Goal: Information Seeking & Learning: Check status

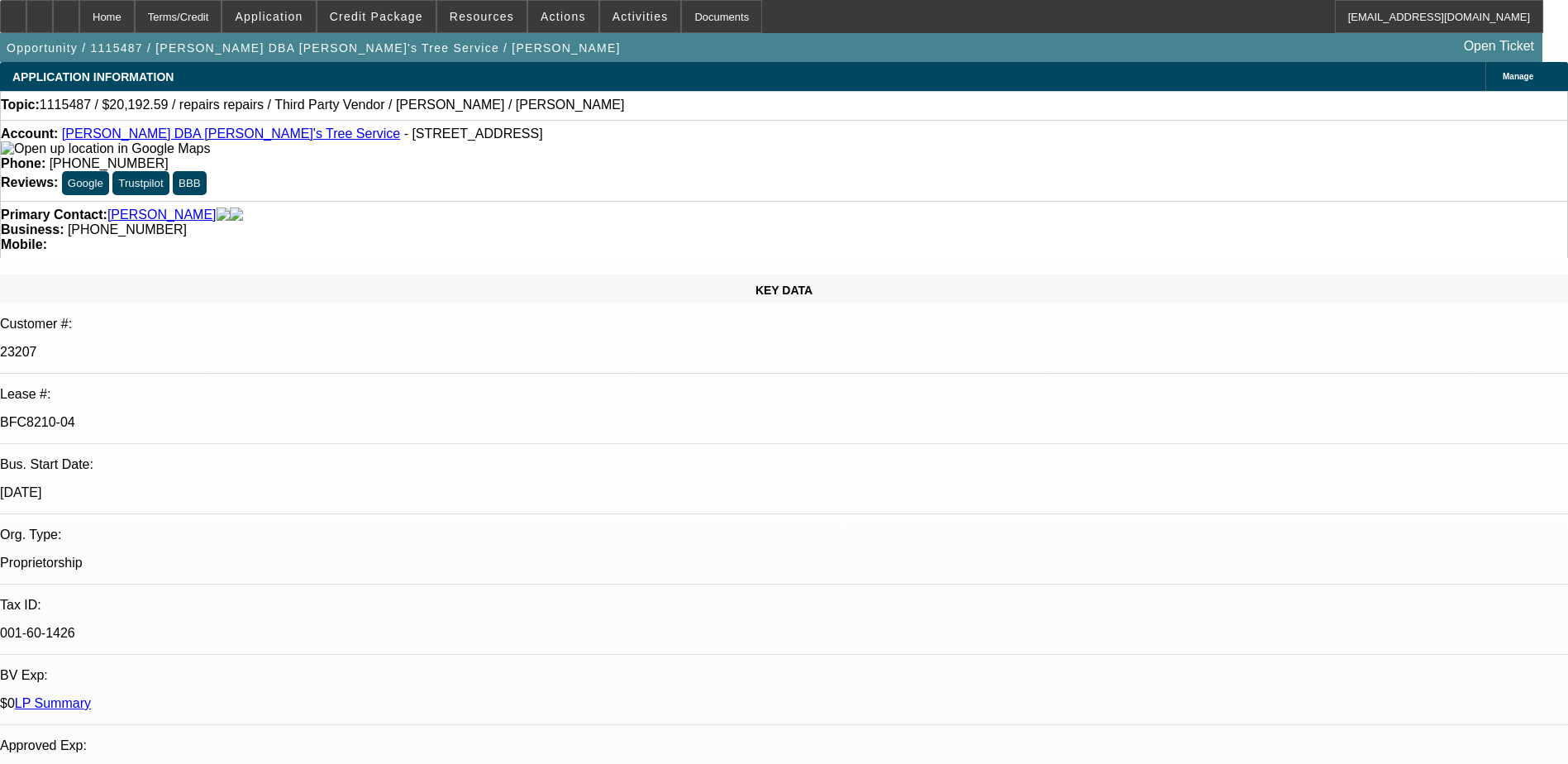
select select "0"
select select "2"
select select "0"
select select "6"
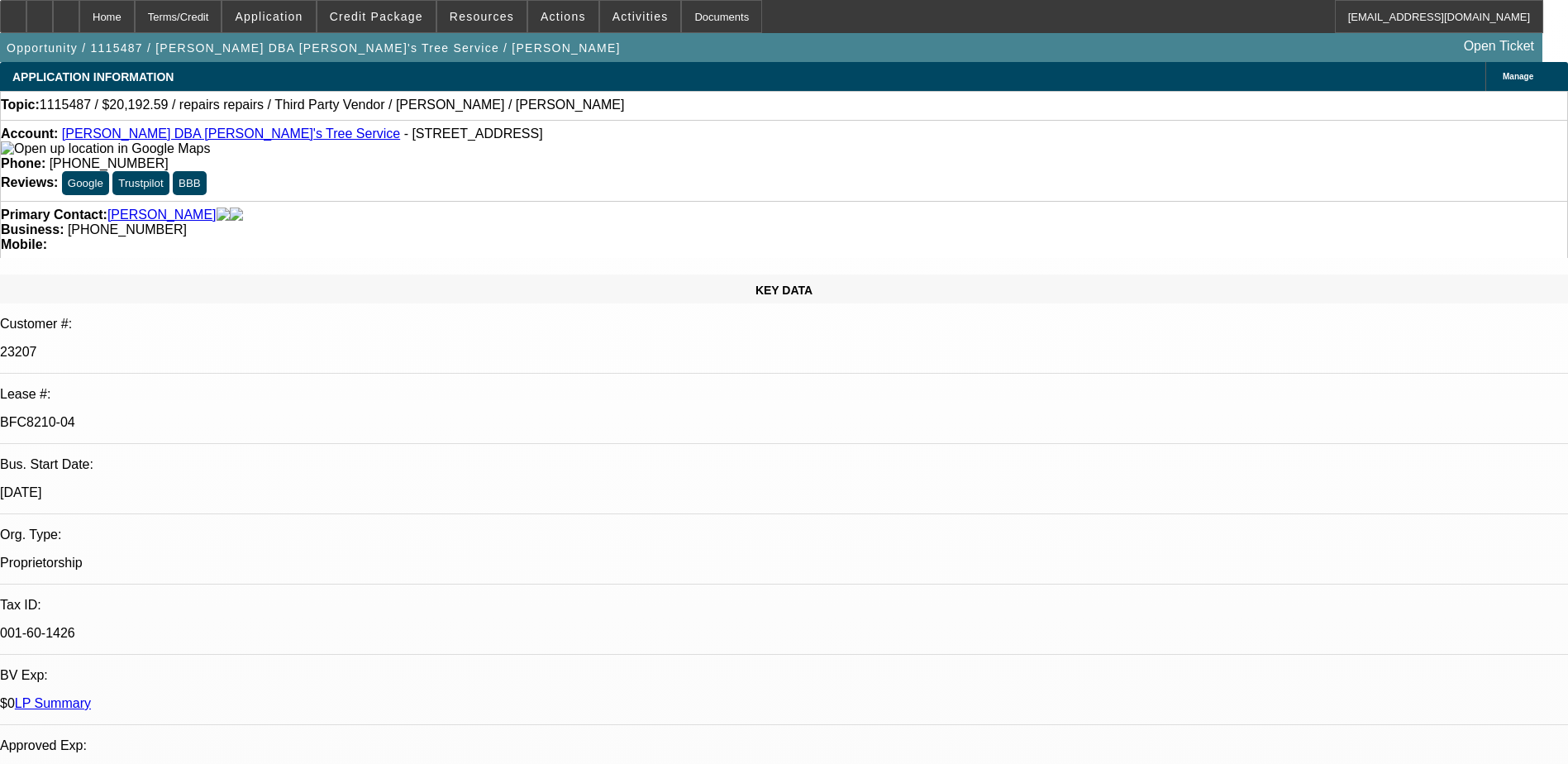
select select "0"
select select "2"
select select "0"
select select "6"
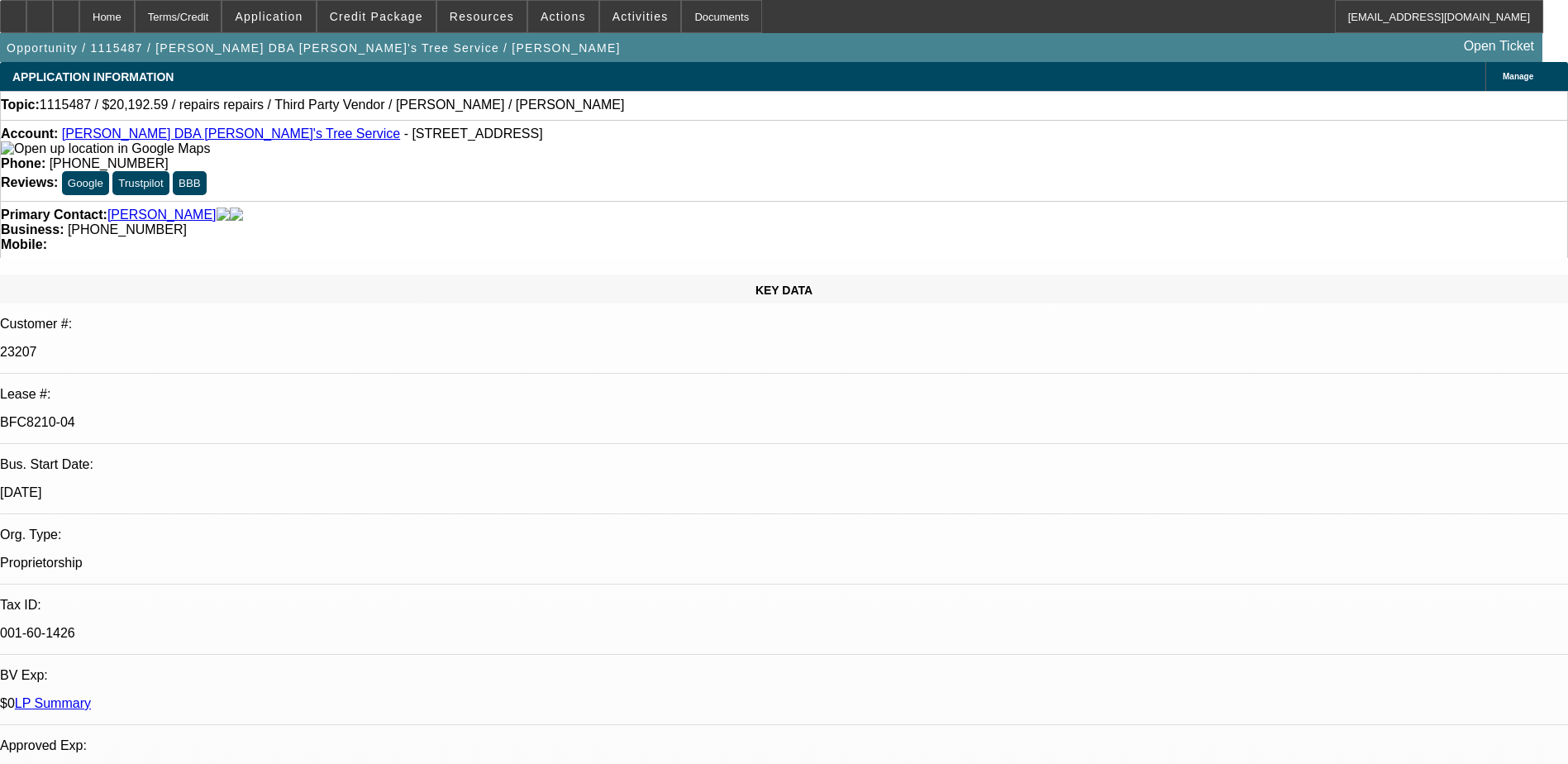
select select "0"
select select "2"
select select "0"
select select "6"
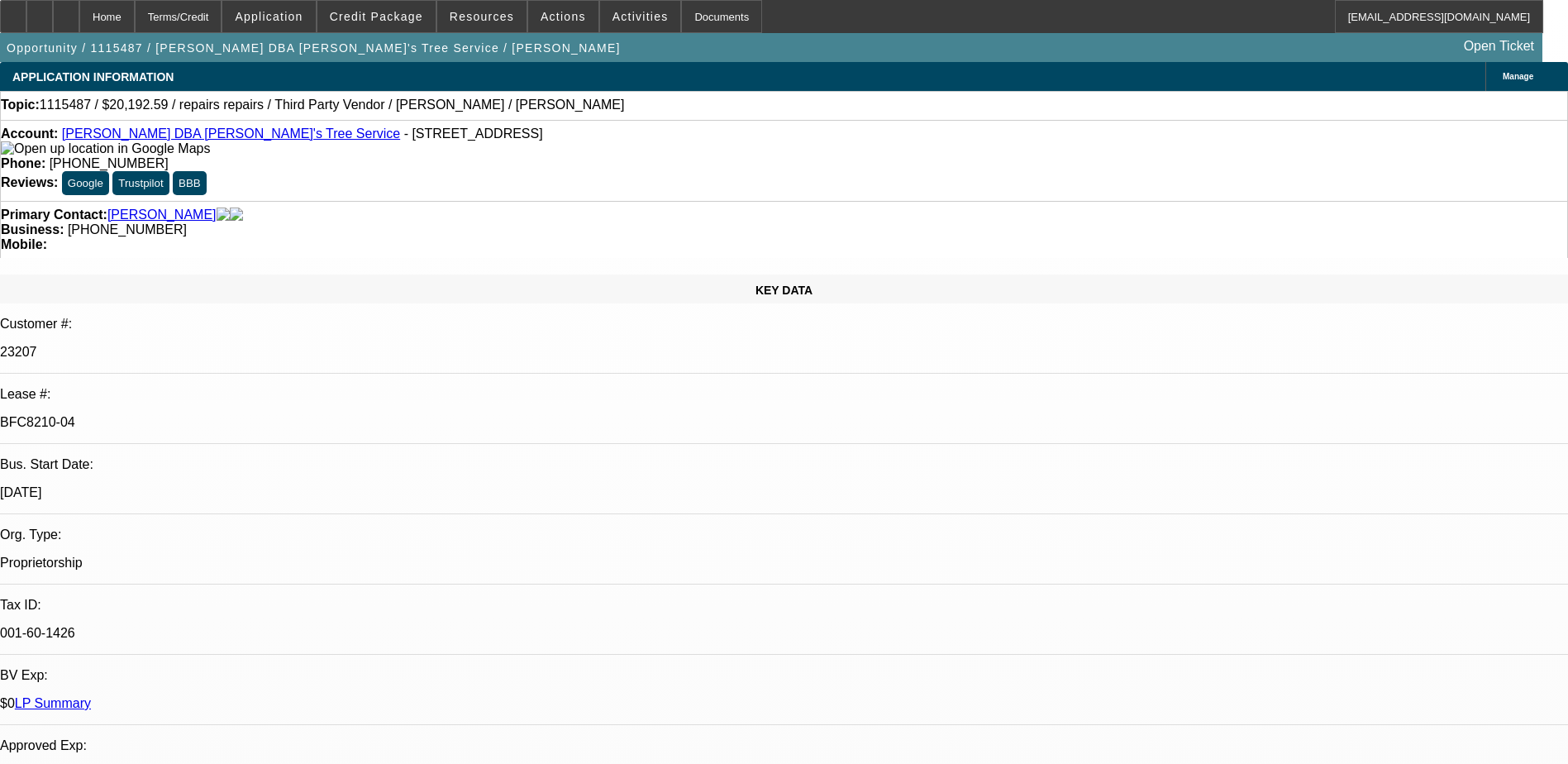
select select "0"
select select "2"
select select "0"
select select "6"
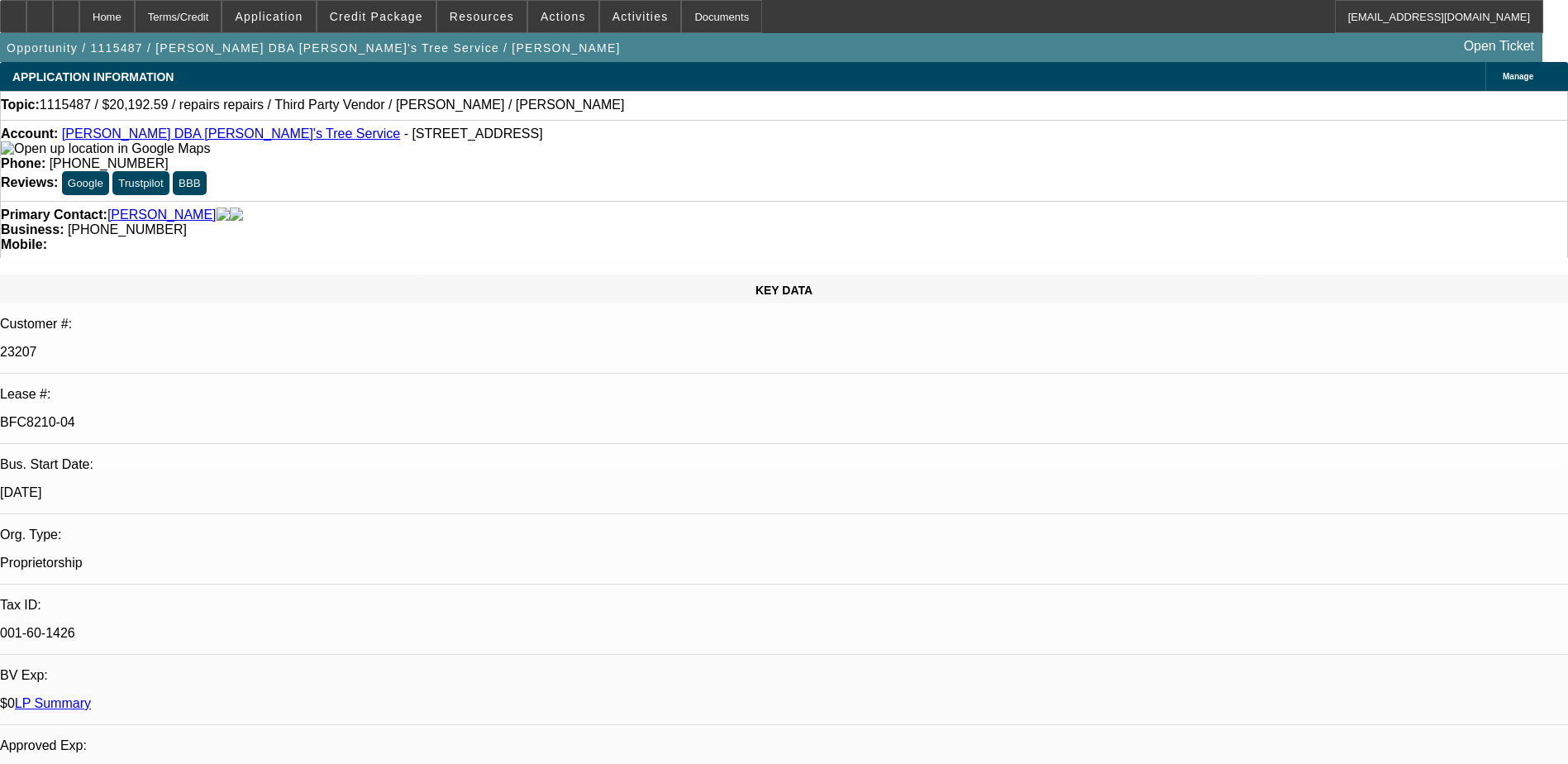
scroll to position [909, 0]
select select "0"
select select "3"
select select "0.1"
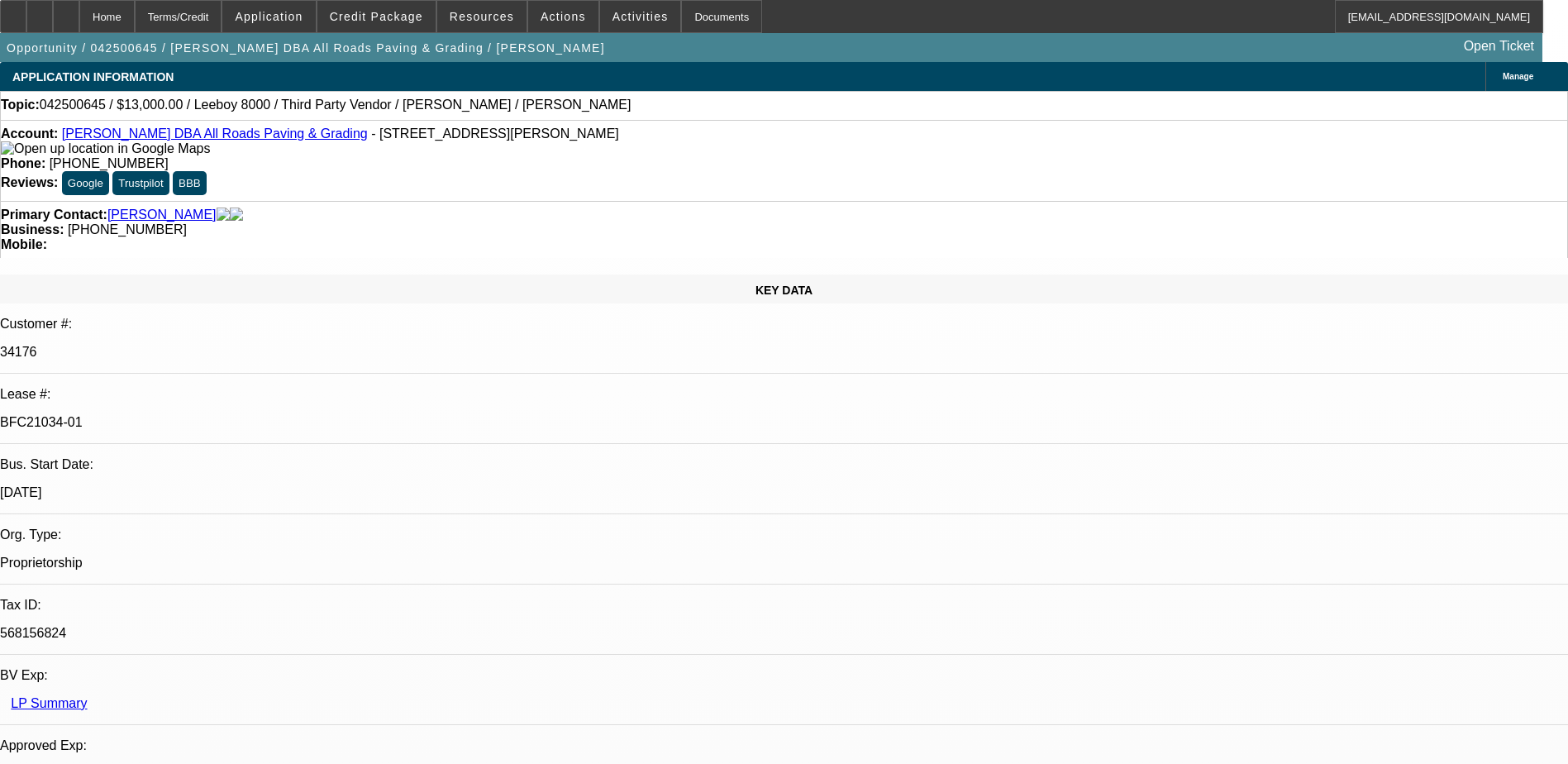
select select "5"
select select "0"
select select "3"
select select "0.1"
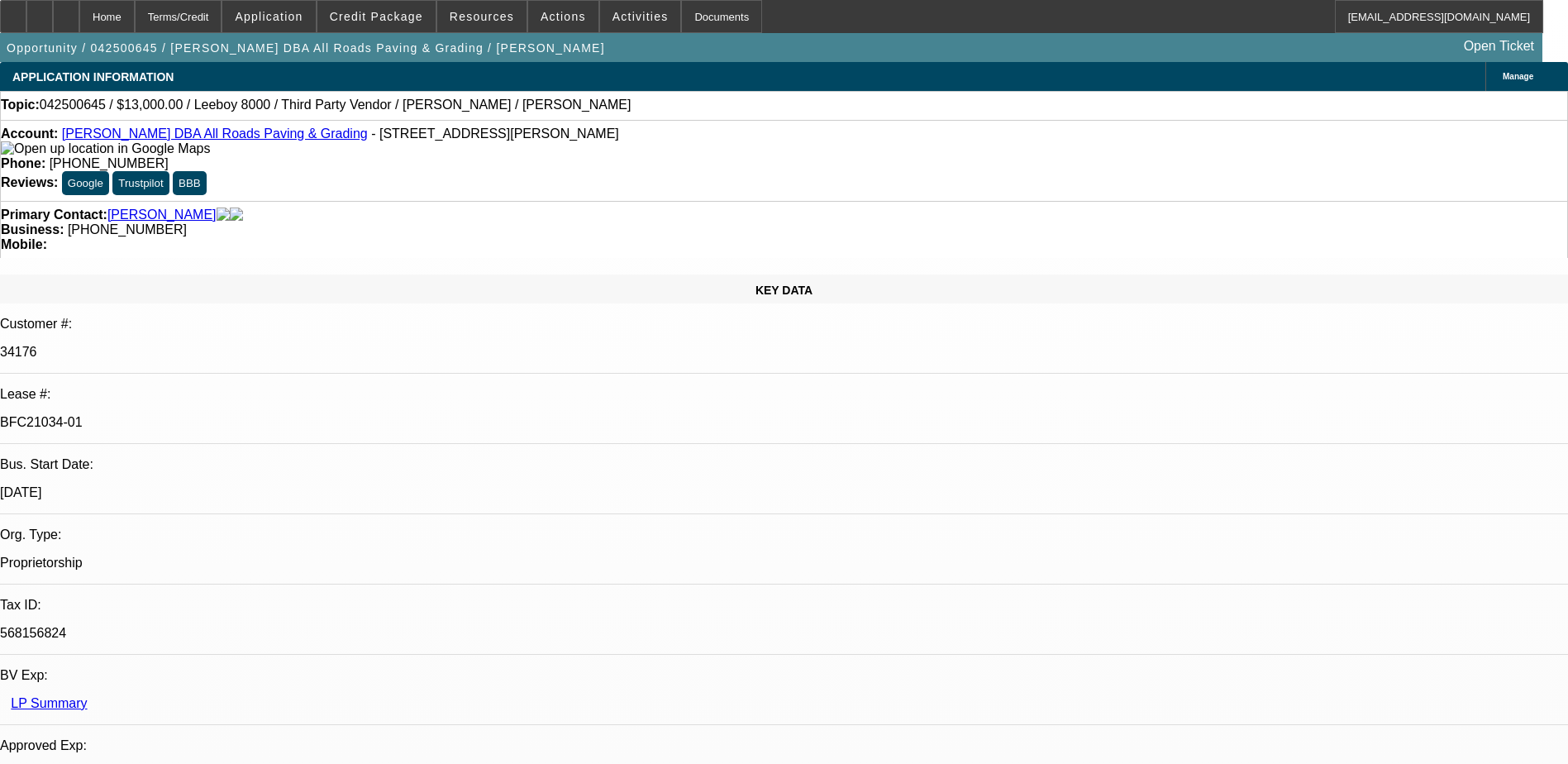
select select "5"
select select "0"
select select "3"
select select "0.1"
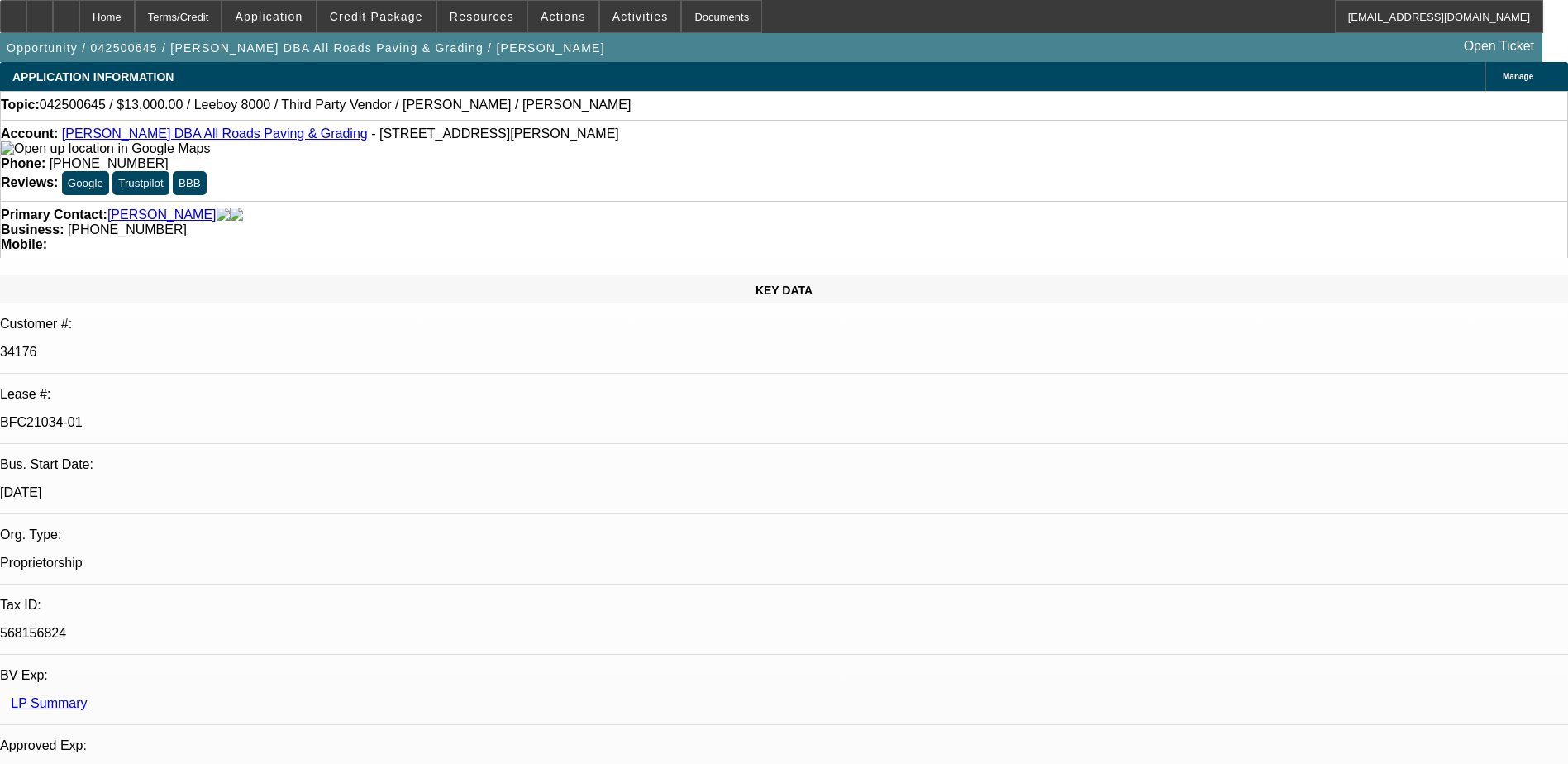
select select "5"
select select "0"
select select "3"
select select "0.1"
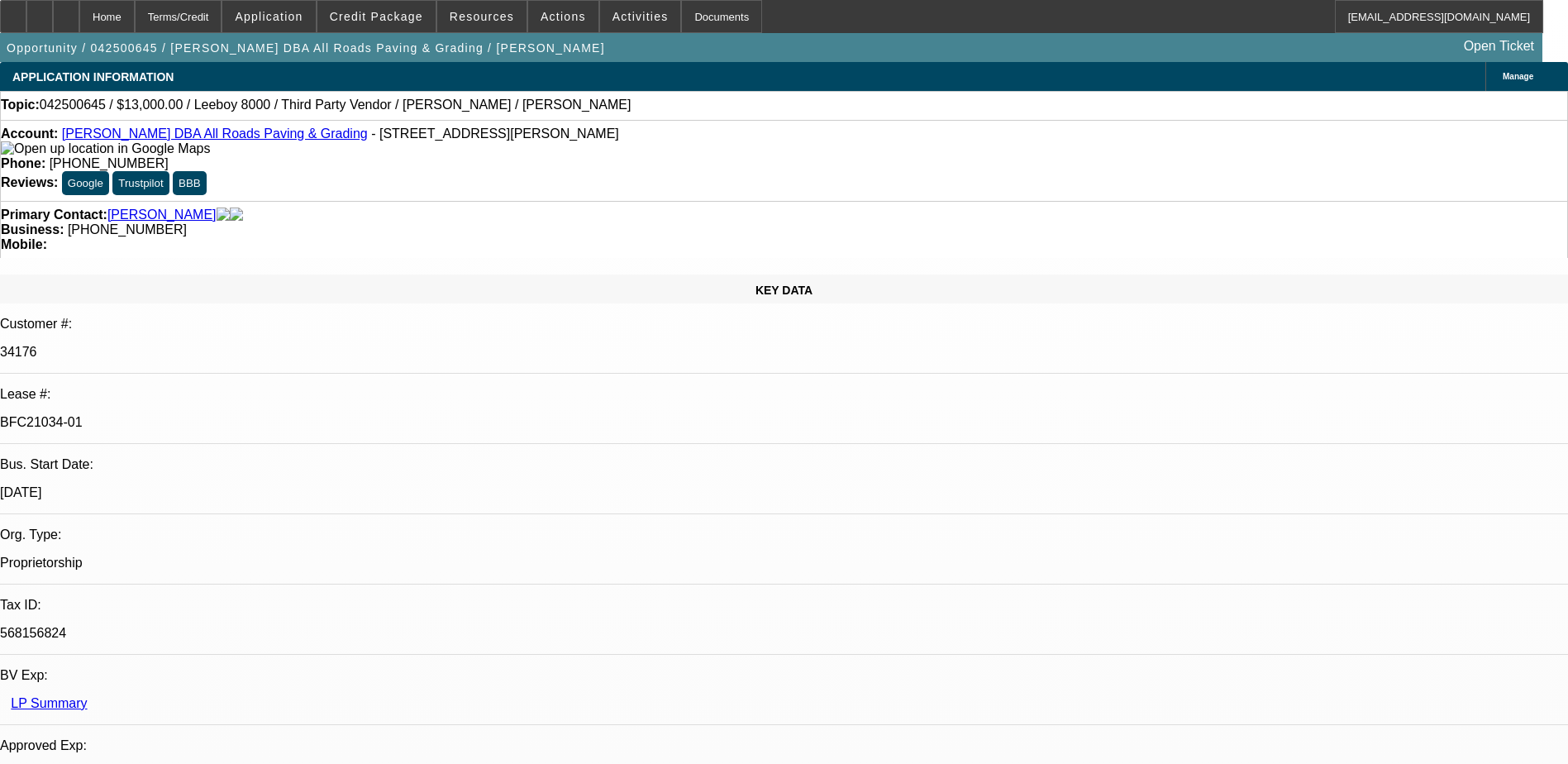
select select "5"
click at [79, 16] on div at bounding box center [66, 16] width 26 height 33
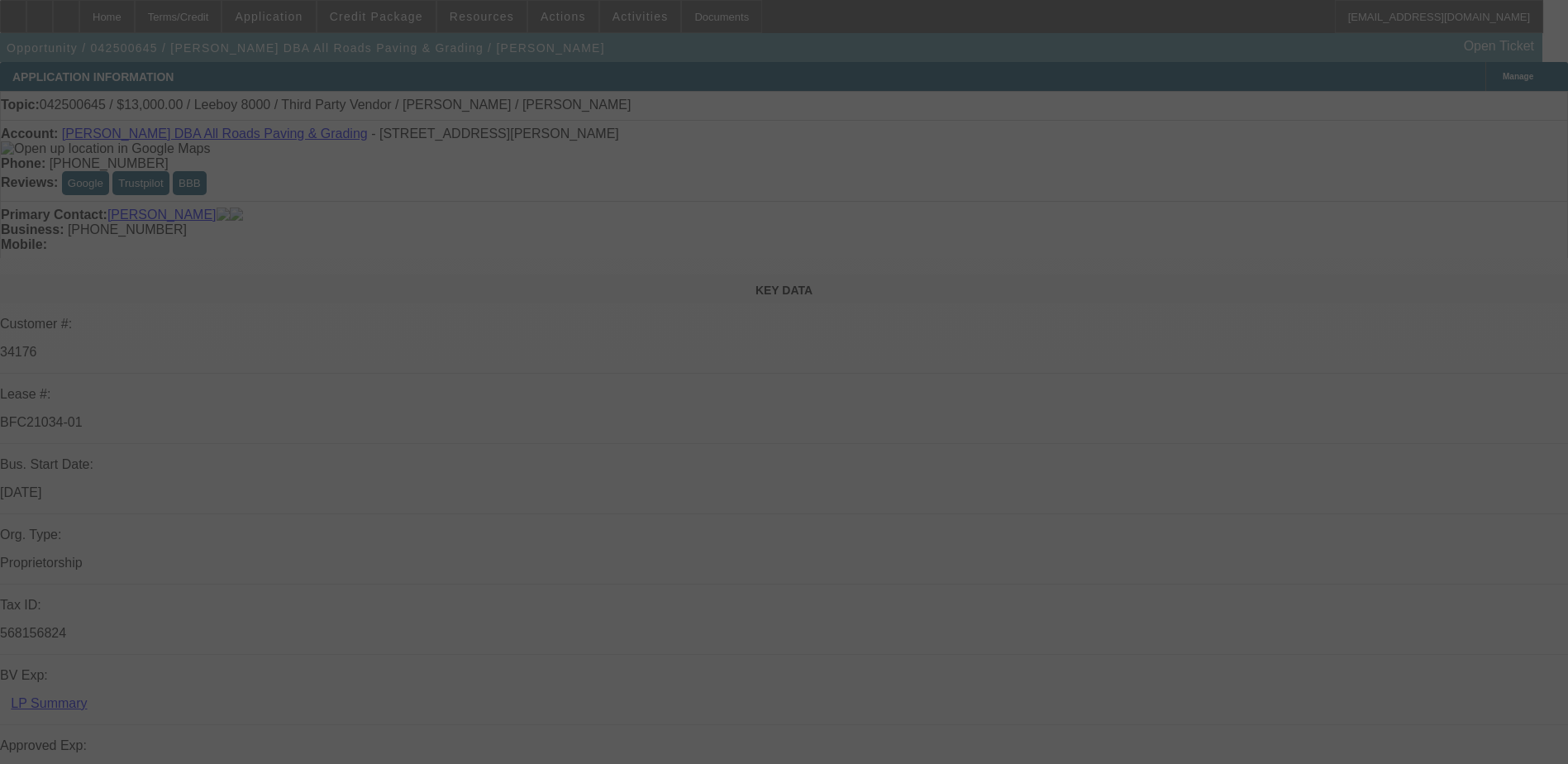
click at [1433, 103] on div at bounding box center [784, 382] width 1568 height 764
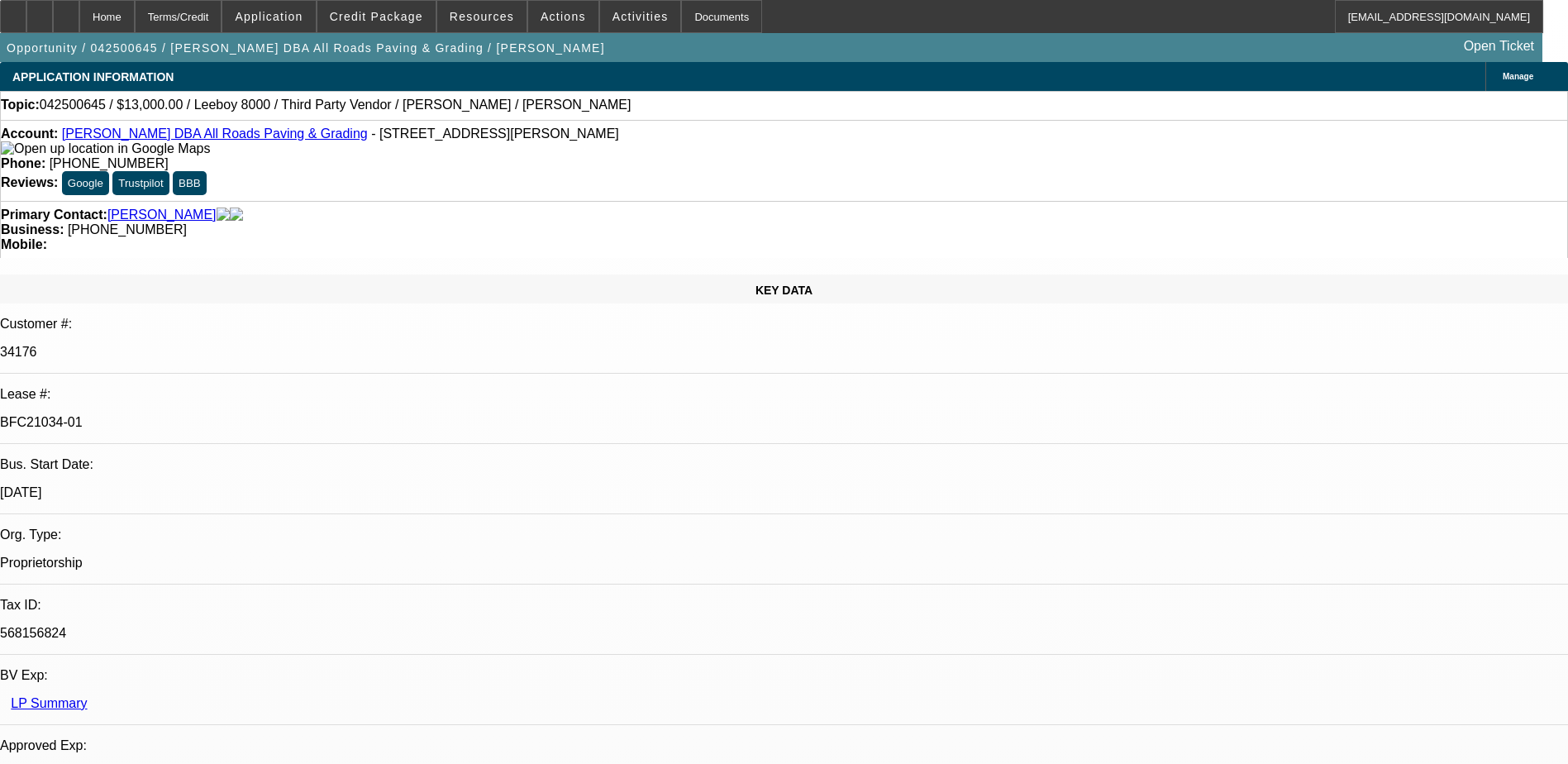
select select "0"
select select "0.1"
select select "0"
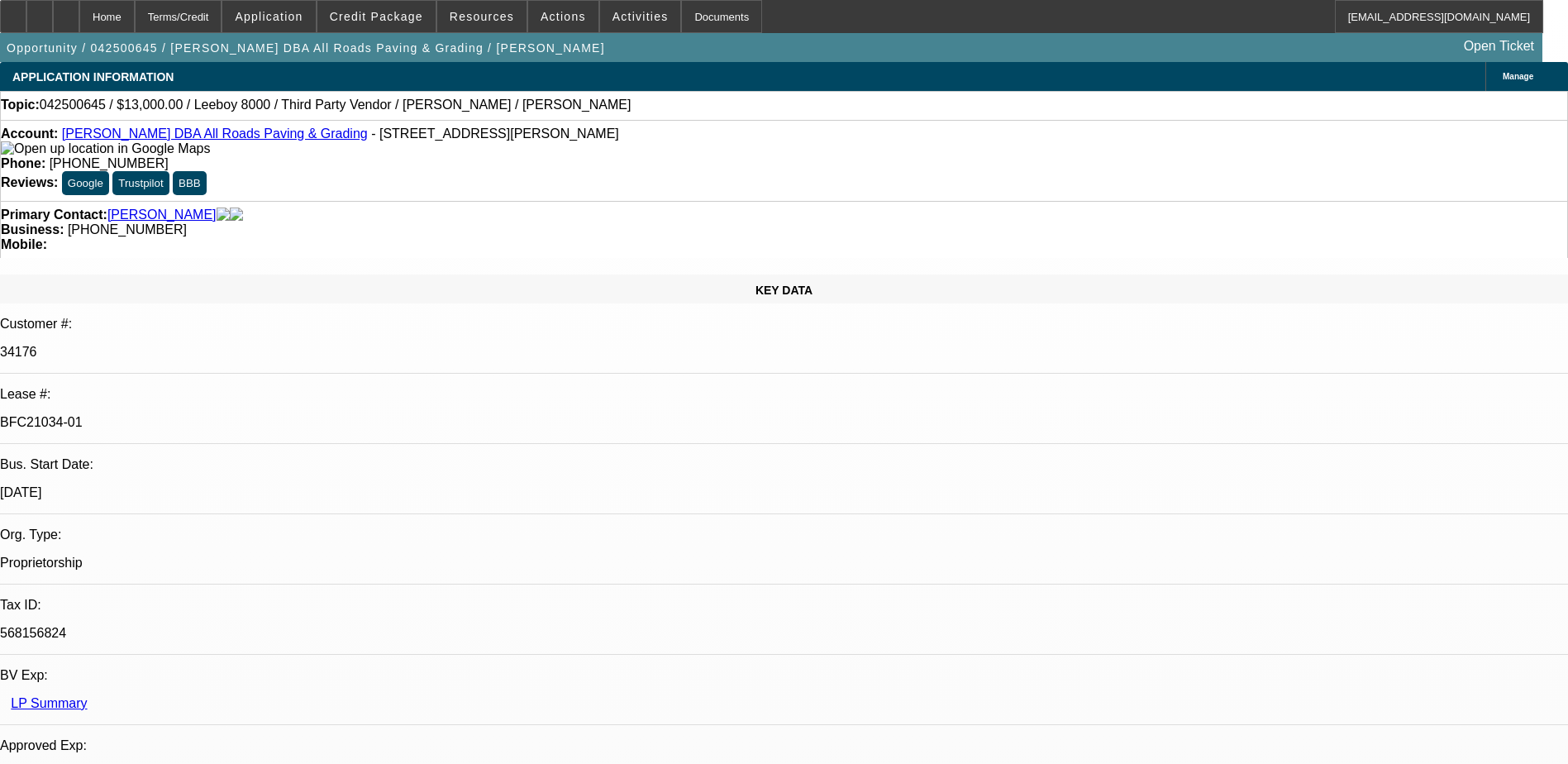
select select "0.1"
select select "0"
select select "0.1"
select select "0"
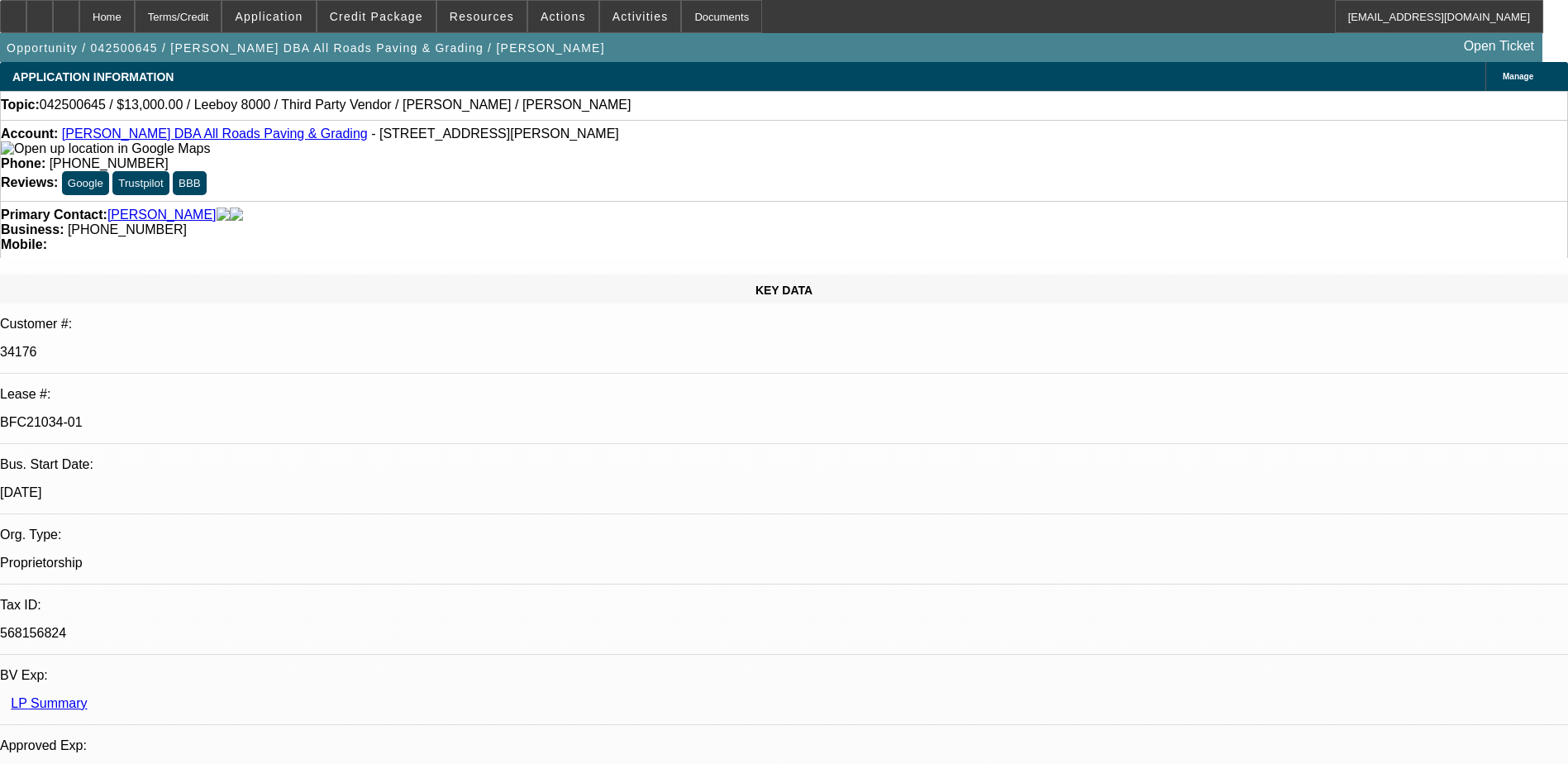
select select "0"
select select "0.1"
select select "1"
select select "3"
select select "5"
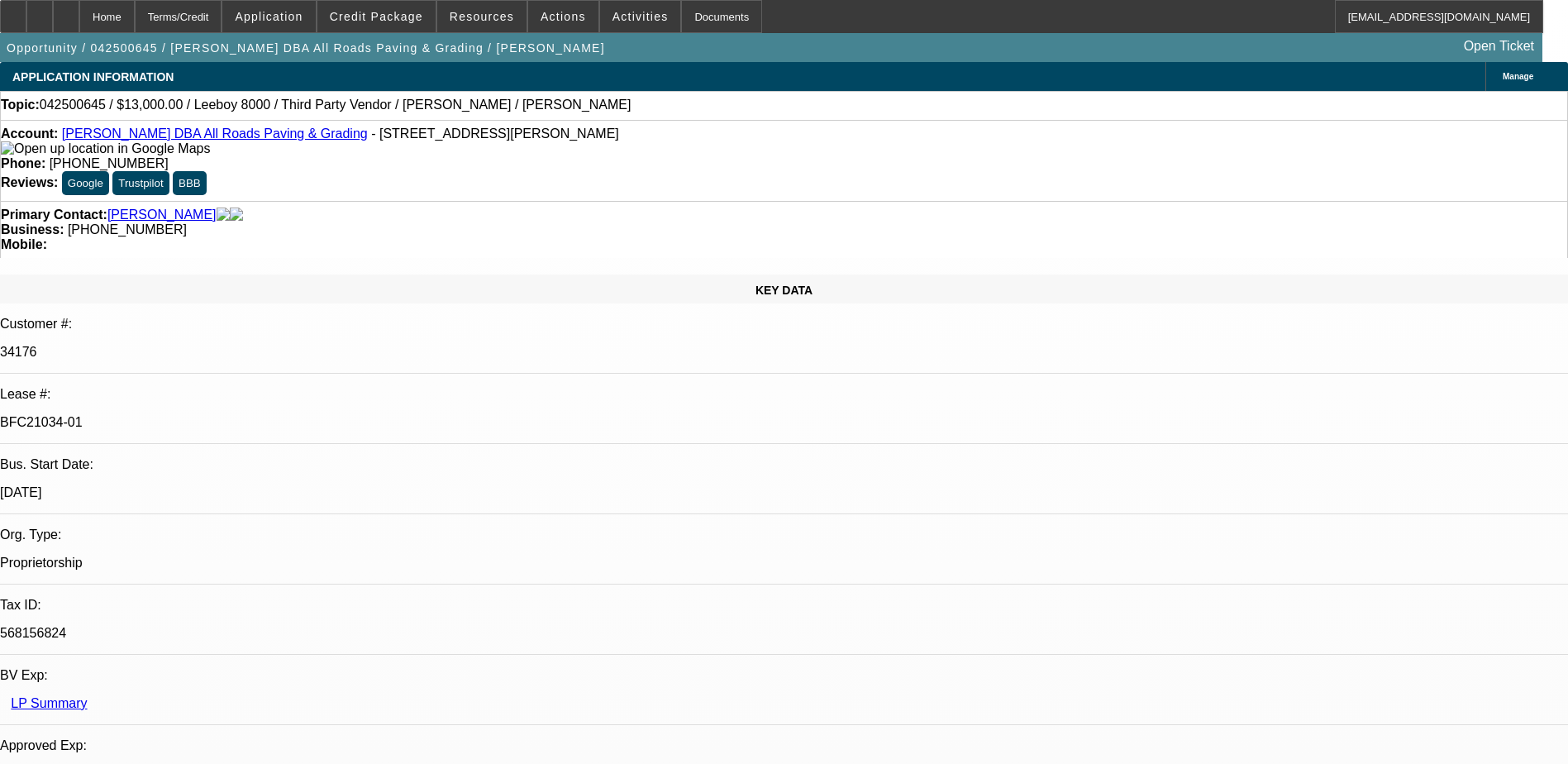
select select "1"
select select "3"
select select "5"
select select "1"
select select "3"
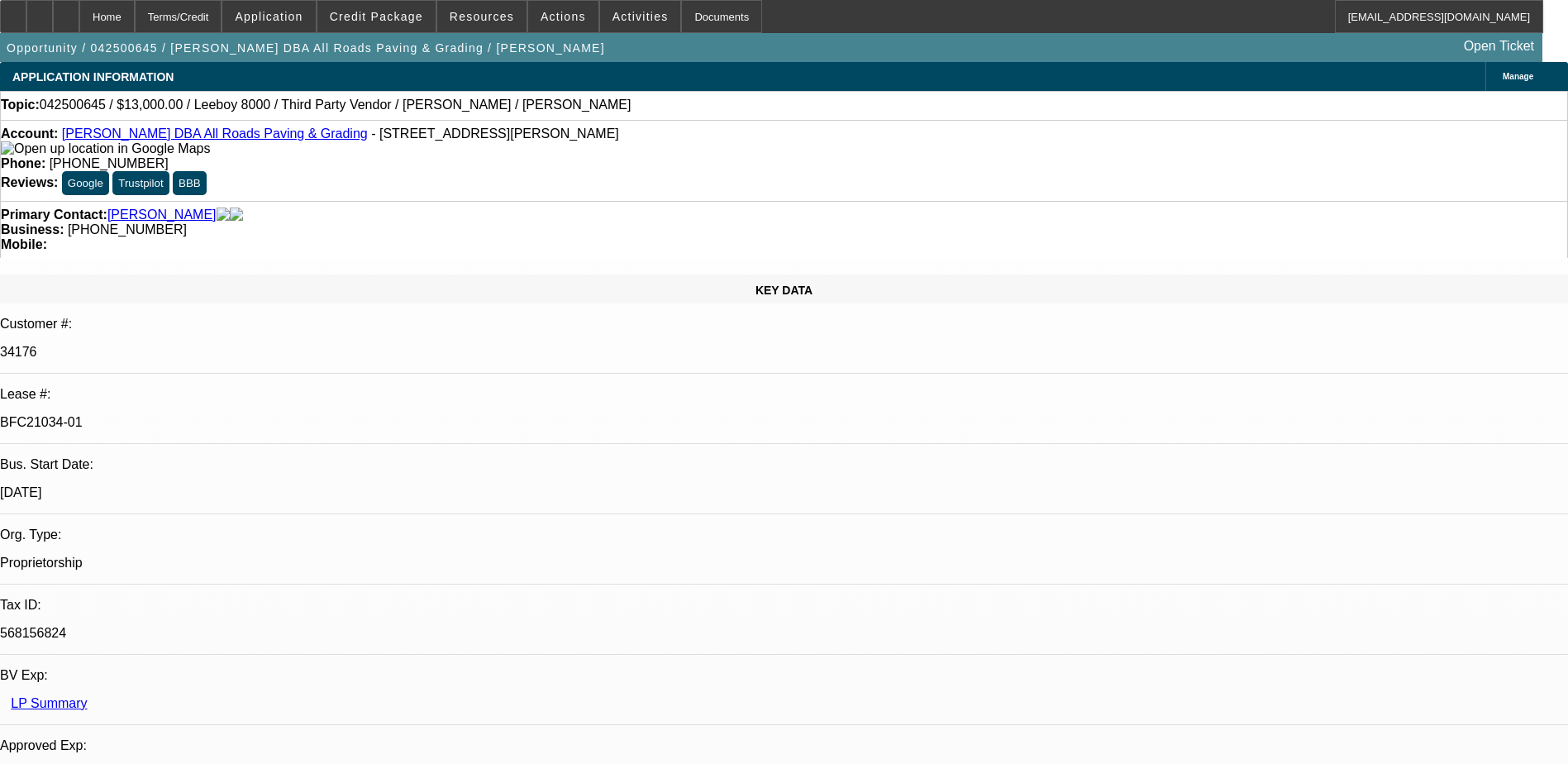
select select "5"
select select "1"
select select "3"
select select "5"
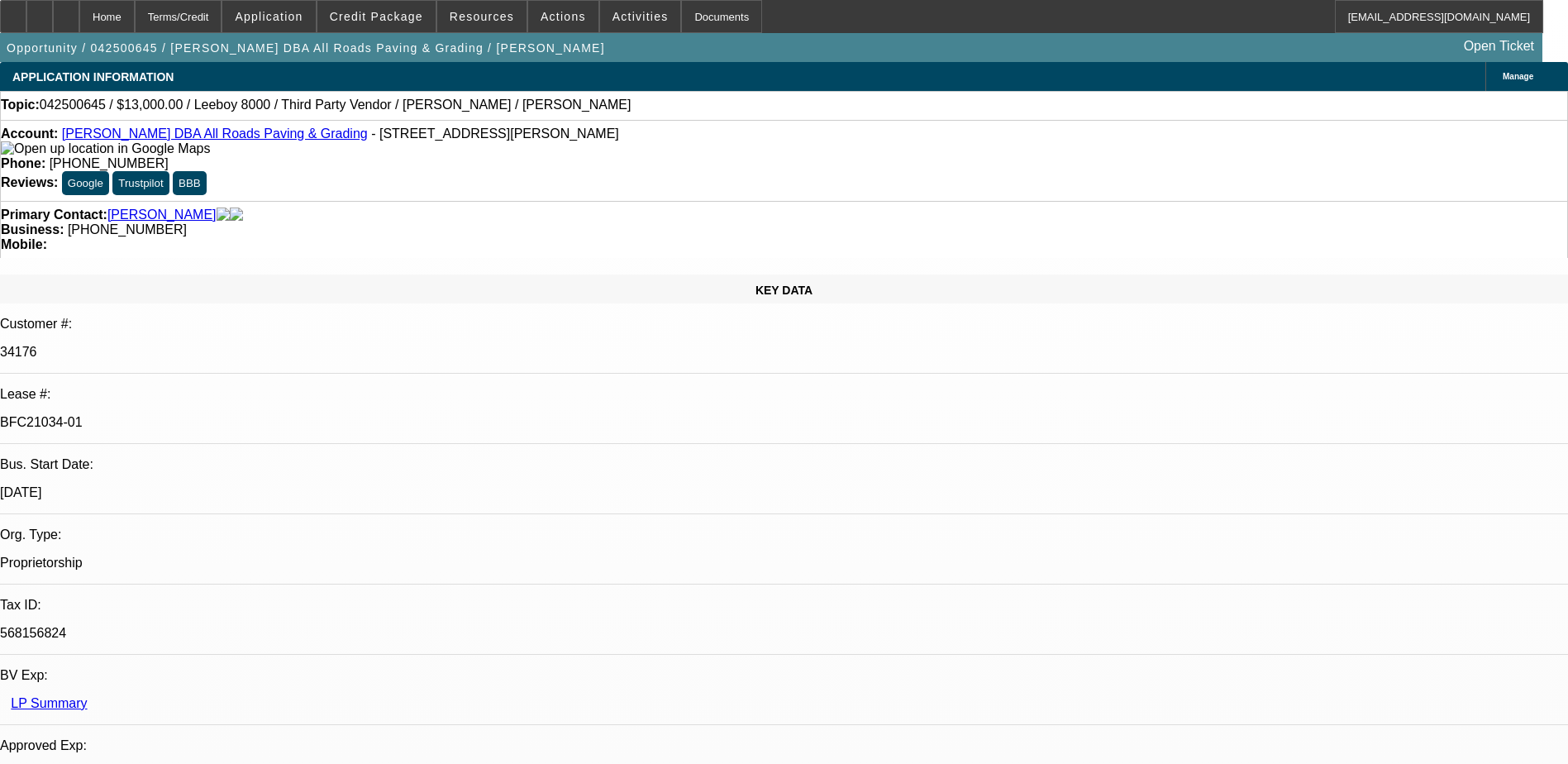
click at [66, 11] on icon at bounding box center [66, 11] width 0 height 0
select select "0"
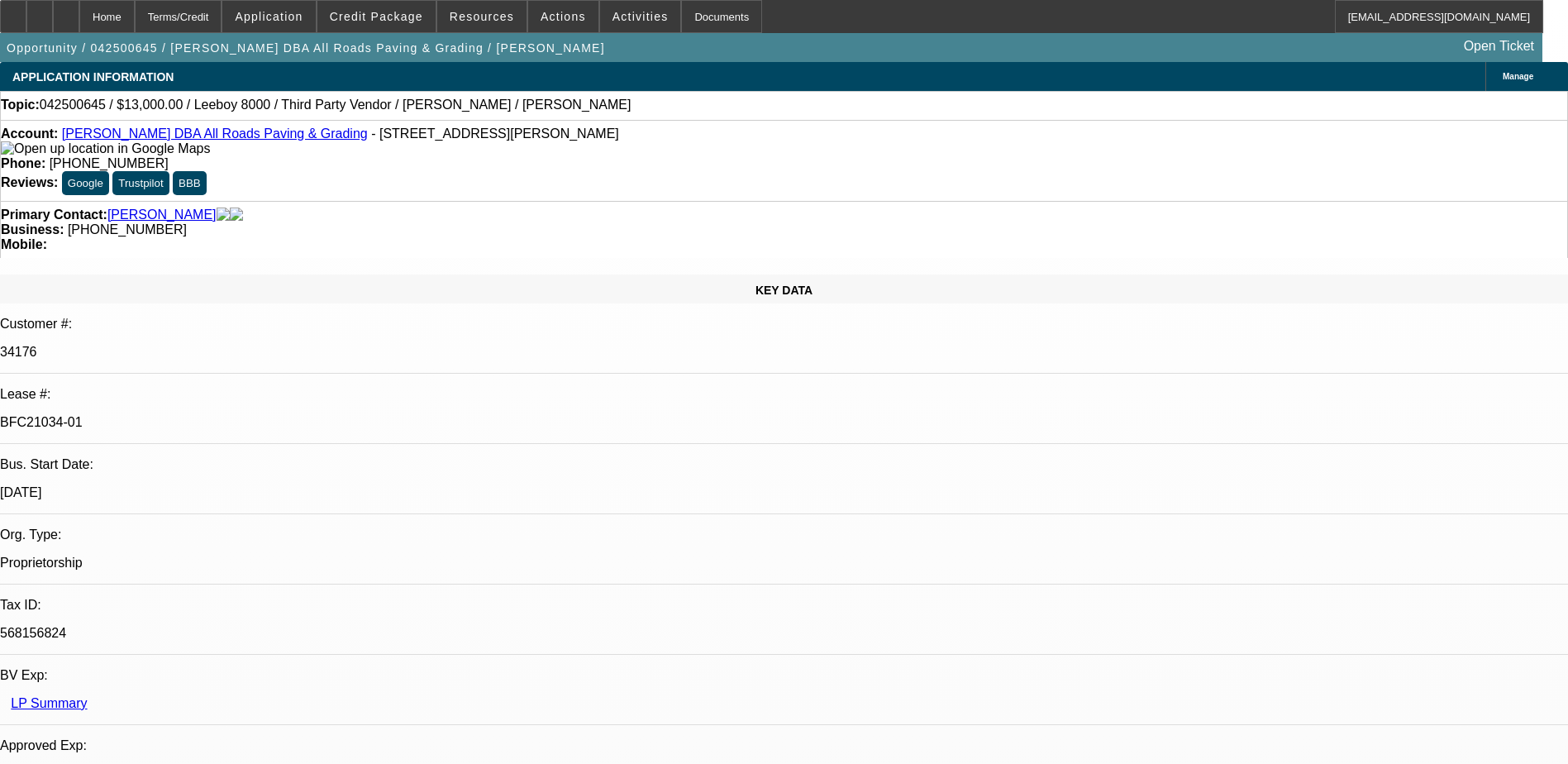
select select "0.1"
select select "0"
select select "0.1"
select select "0"
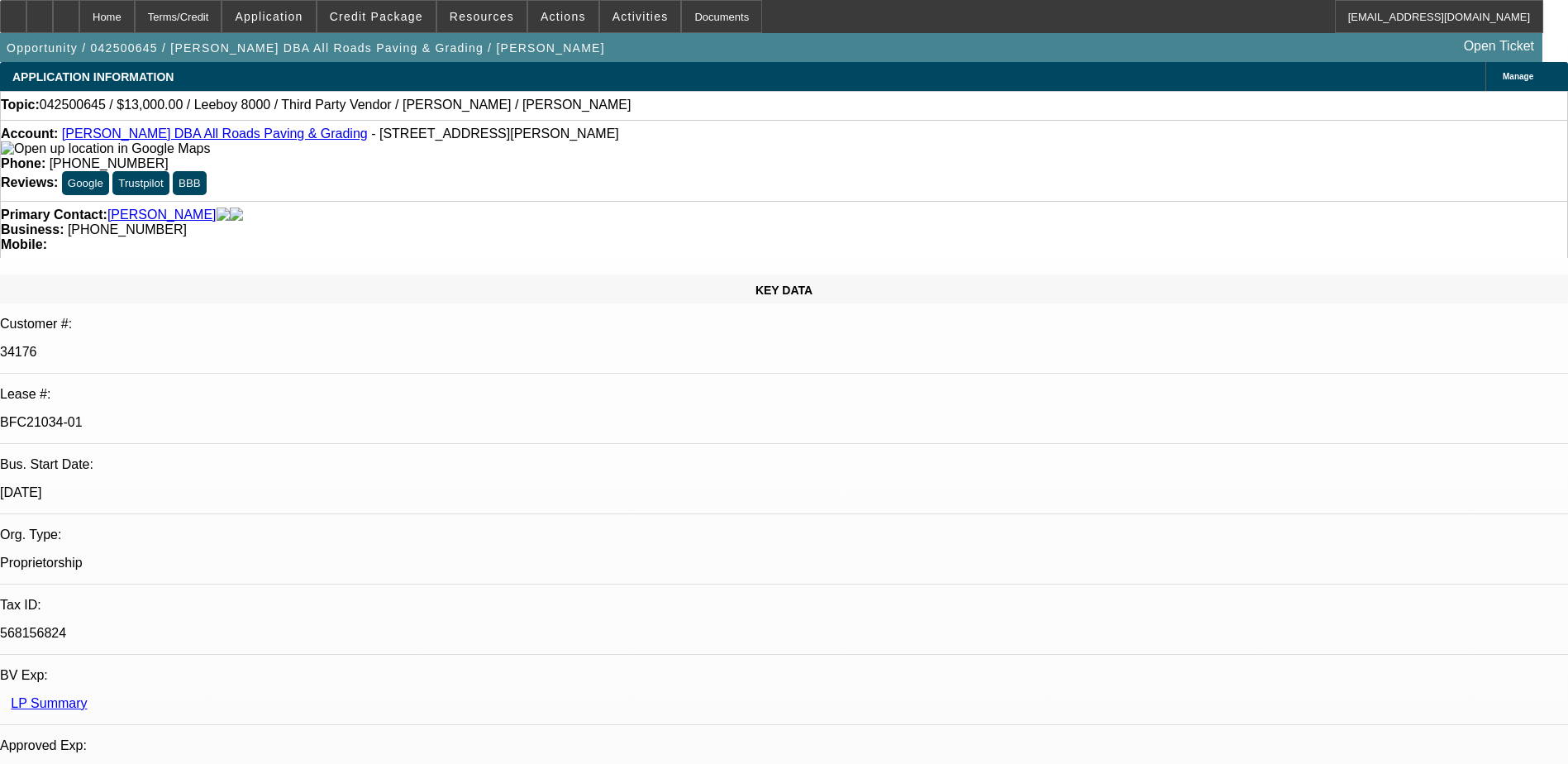
select select "0"
select select "0.1"
select select "0"
select select "0.1"
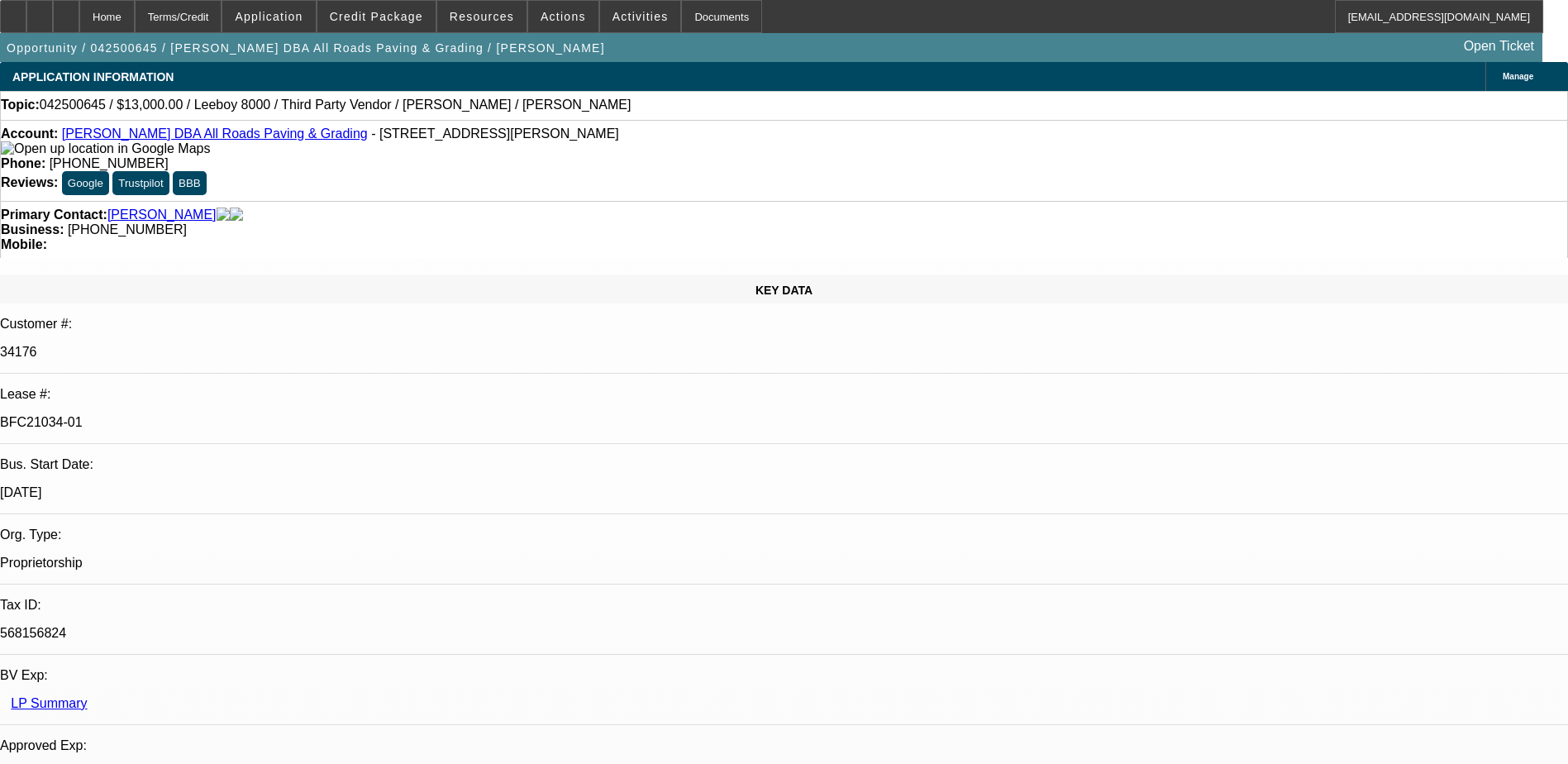
select select "1"
select select "3"
select select "5"
select select "1"
select select "3"
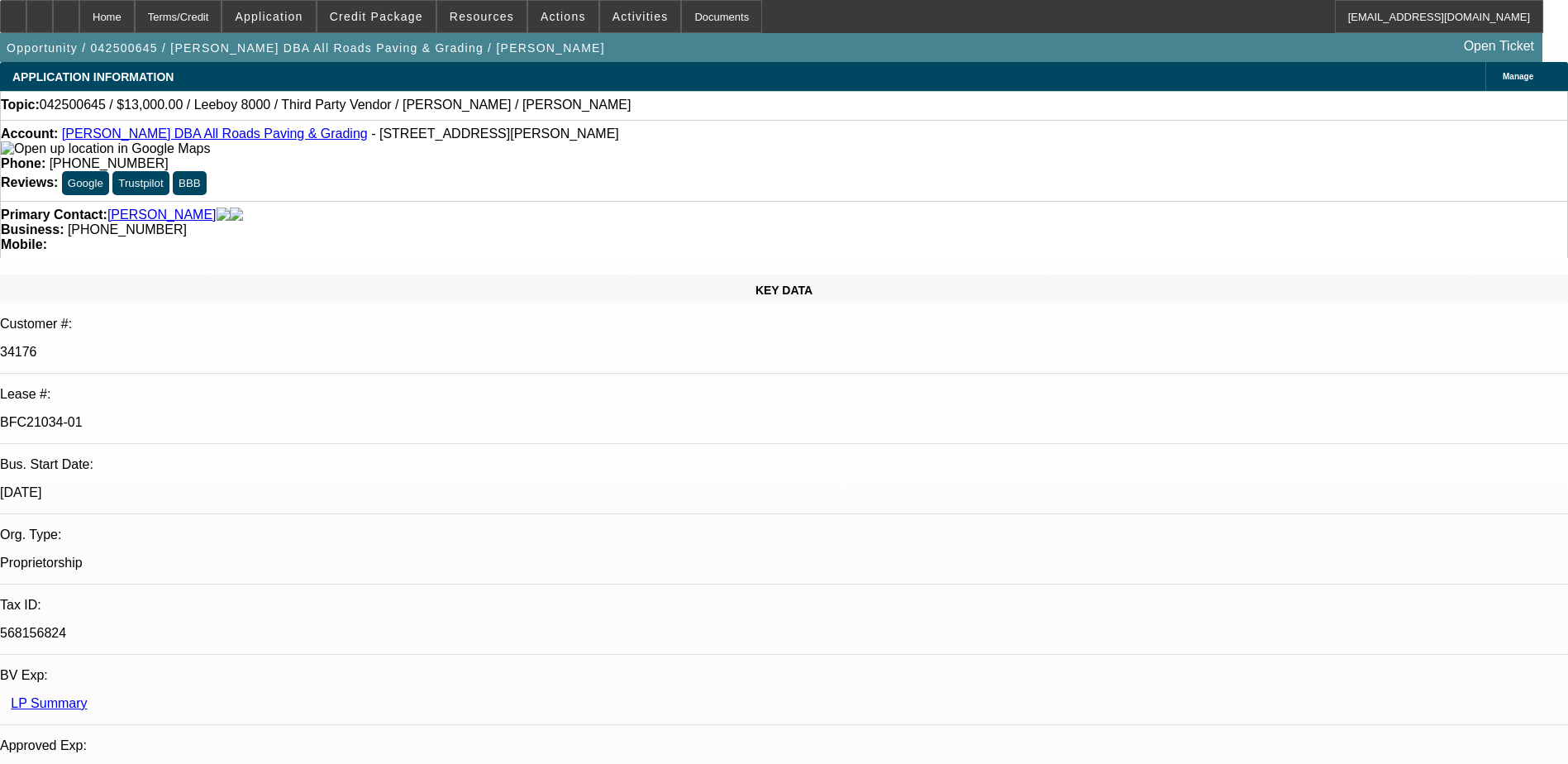
select select "5"
select select "1"
select select "3"
select select "5"
select select "1"
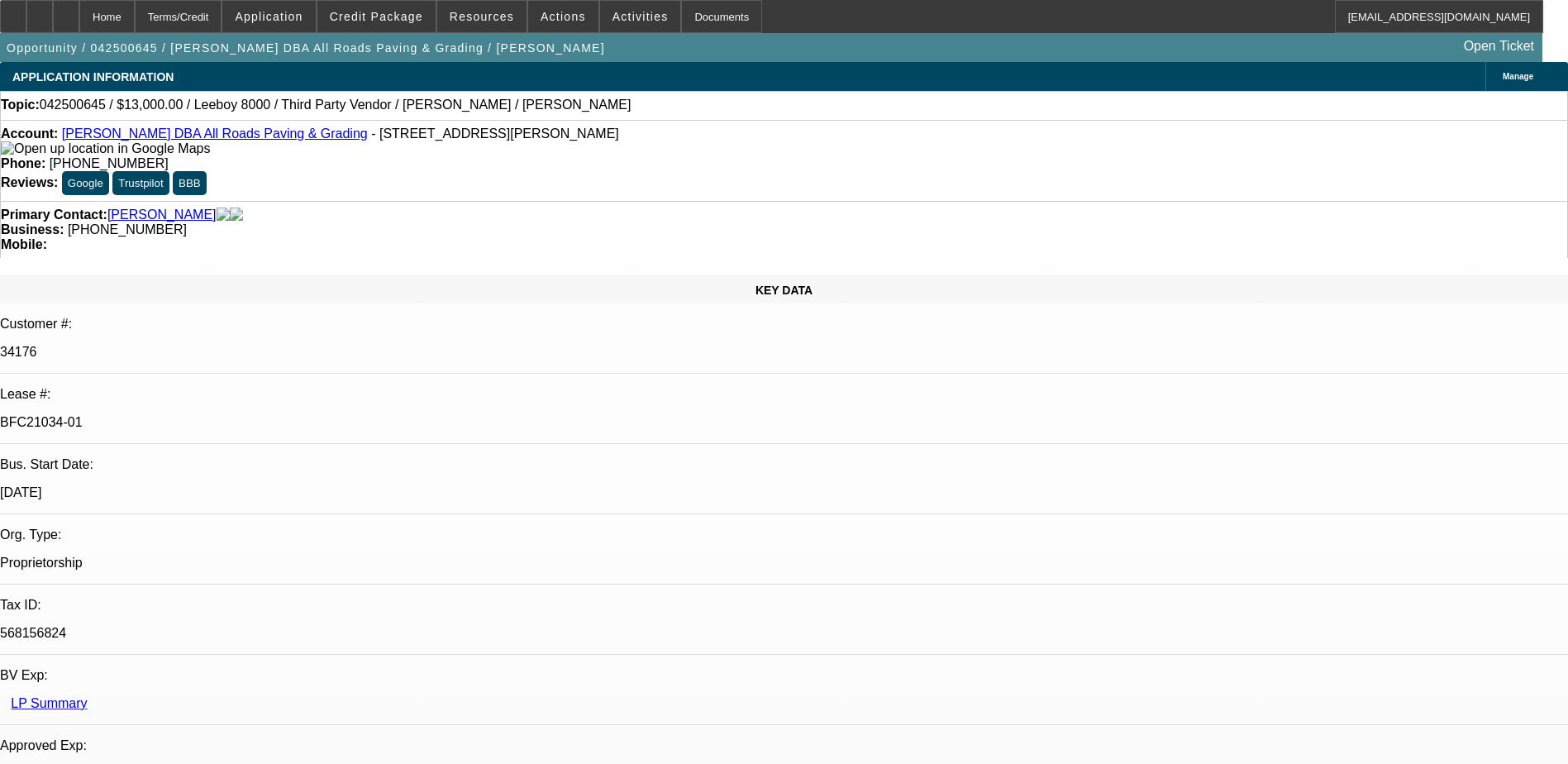
select select "3"
select select "5"
